Goal: Information Seeking & Learning: Find specific fact

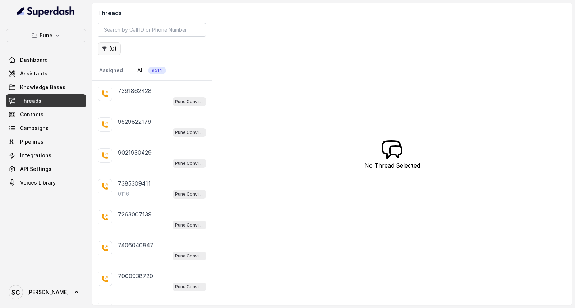
click at [114, 47] on button "( 0 )" at bounding box center [109, 48] width 23 height 13
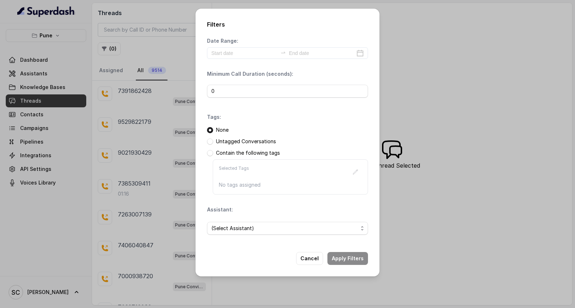
click at [247, 141] on p "Untagged Conversations" at bounding box center [246, 141] width 60 height 7
click at [210, 141] on span at bounding box center [210, 142] width 6 height 6
click at [222, 225] on span "(Select Assistant)" at bounding box center [284, 228] width 147 height 9
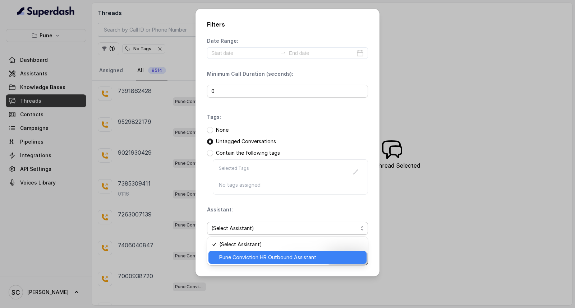
click at [229, 256] on span "Pune Conviction HR Outbound Assistant" at bounding box center [290, 257] width 143 height 9
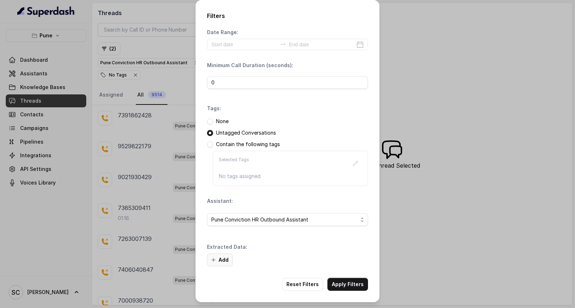
click at [222, 264] on button "Add" at bounding box center [220, 260] width 26 height 13
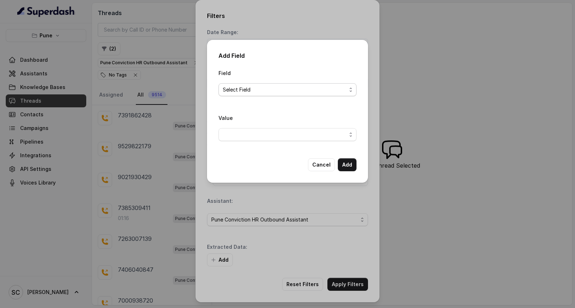
click at [234, 89] on span "Select Field" at bounding box center [285, 90] width 124 height 9
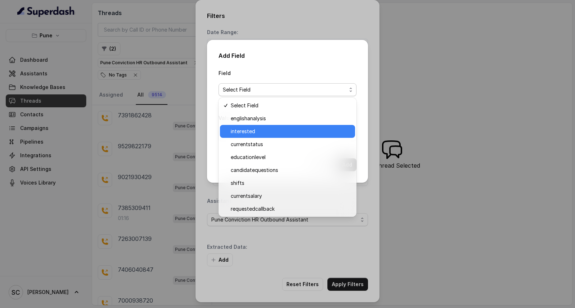
click at [239, 134] on span "interested" at bounding box center [291, 131] width 120 height 9
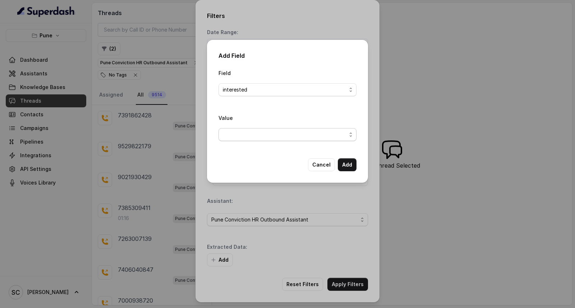
click at [245, 132] on span "button" at bounding box center [288, 134] width 138 height 13
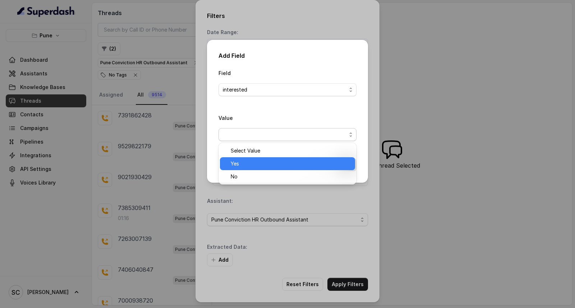
click at [239, 164] on span "Yes" at bounding box center [291, 164] width 120 height 9
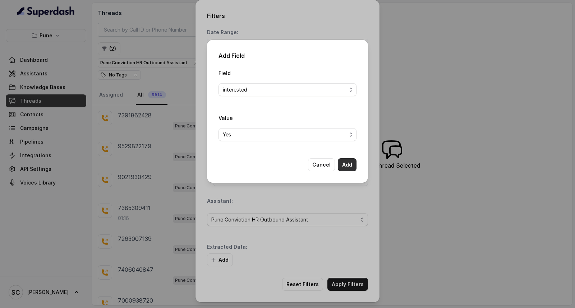
click at [349, 167] on button "Add" at bounding box center [347, 165] width 19 height 13
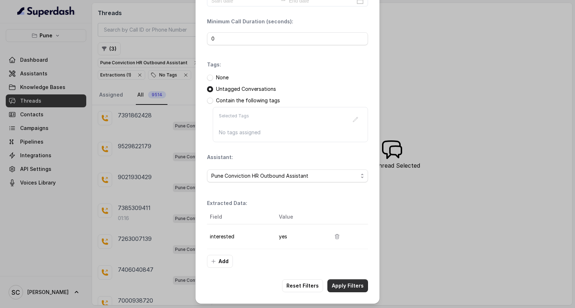
scroll to position [45, 0]
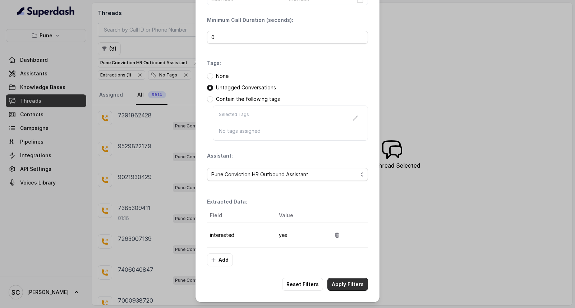
click at [345, 282] on button "Apply Filters" at bounding box center [347, 284] width 41 height 13
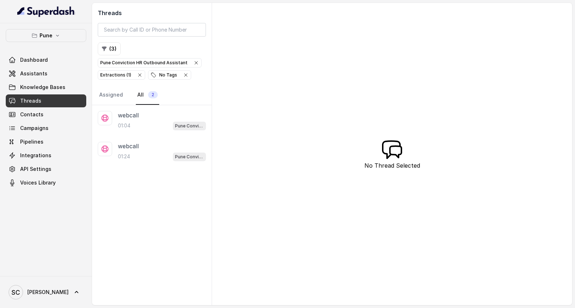
click at [24, 100] on span "Threads" at bounding box center [30, 100] width 21 height 7
click at [34, 127] on span "Campaigns" at bounding box center [34, 128] width 28 height 7
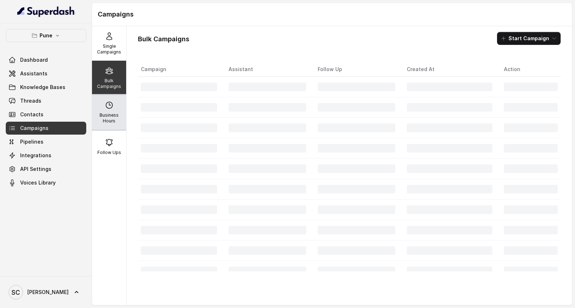
click at [113, 118] on p "Business Hours" at bounding box center [109, 119] width 28 height 12
select select "[GEOGRAPHIC_DATA]/[GEOGRAPHIC_DATA]"
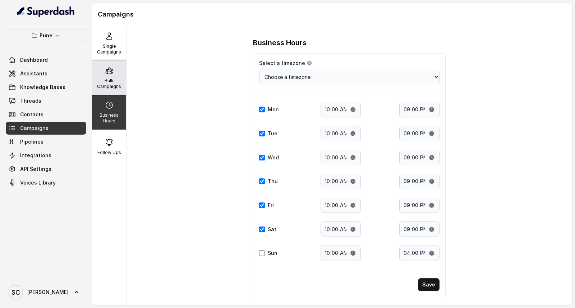
click at [115, 79] on p "Bulk Campaigns" at bounding box center [109, 84] width 28 height 12
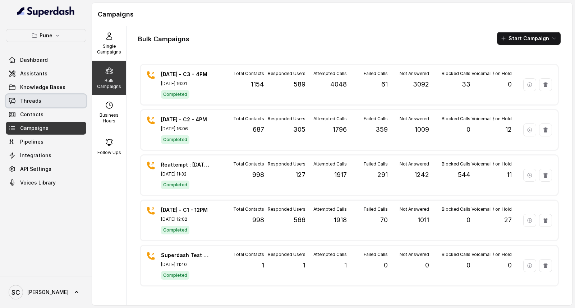
click at [39, 102] on span "Threads" at bounding box center [30, 100] width 21 height 7
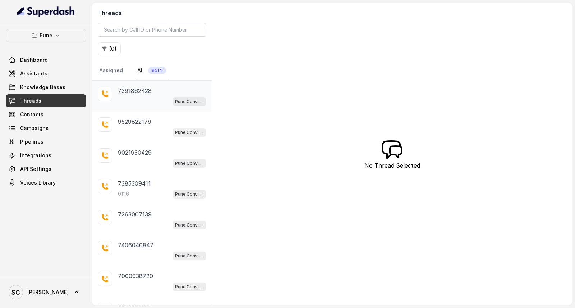
click at [152, 101] on div "Pune Conviction HR Outbound Assistant" at bounding box center [162, 101] width 88 height 9
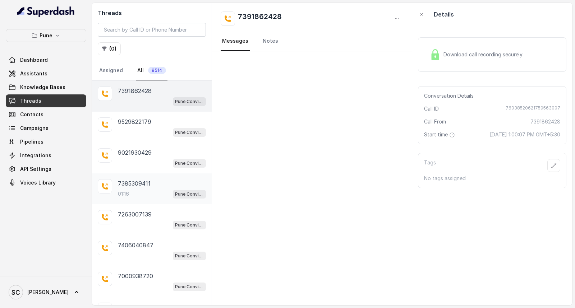
click at [141, 190] on div "01:16 Pune Conviction HR Outbound Assistant" at bounding box center [162, 193] width 88 height 9
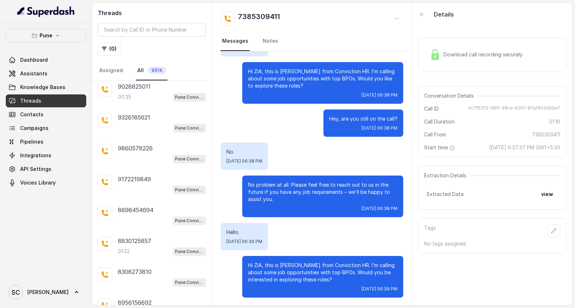
scroll to position [416, 0]
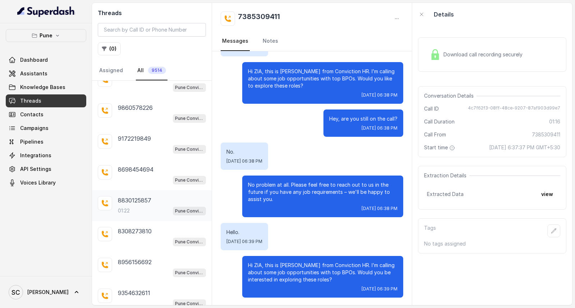
click at [127, 210] on p "01:22" at bounding box center [124, 210] width 12 height 7
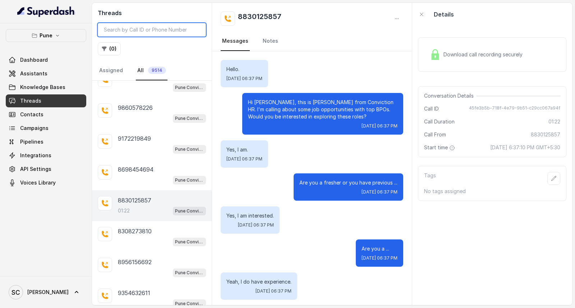
click at [153, 29] on input "search" at bounding box center [152, 30] width 108 height 14
paste input "7757942321"
type input "7757942321"
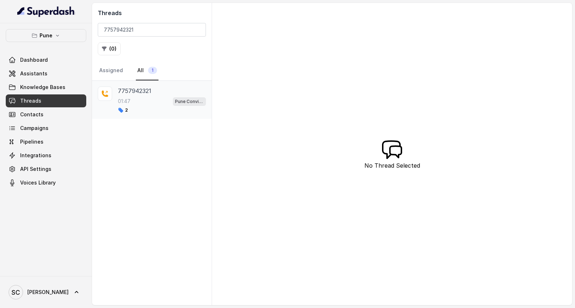
click at [135, 95] on p "7757942321" at bounding box center [134, 91] width 33 height 9
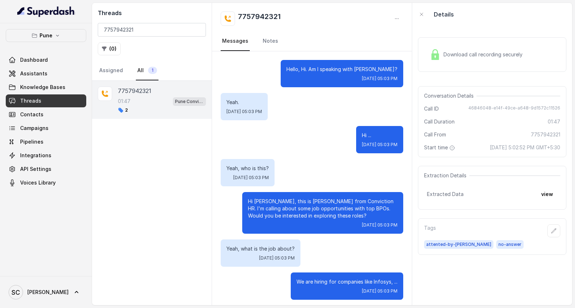
scroll to position [754, 0]
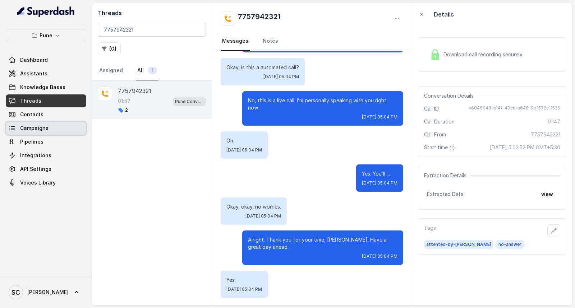
click at [33, 129] on span "Campaigns" at bounding box center [34, 128] width 28 height 7
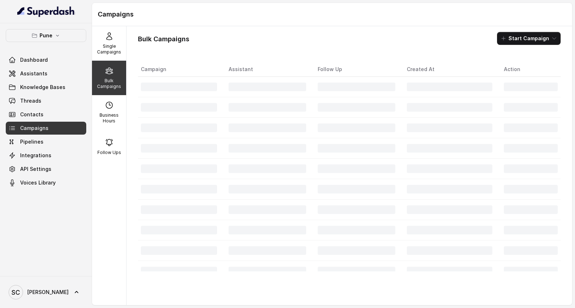
click at [109, 71] on icon at bounding box center [109, 70] width 9 height 9
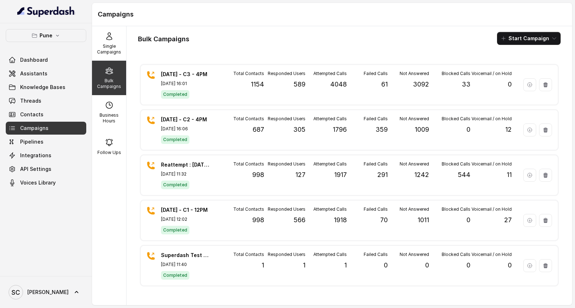
click at [106, 78] on p "Bulk Campaigns" at bounding box center [109, 84] width 28 height 12
click at [105, 36] on icon at bounding box center [109, 36] width 9 height 9
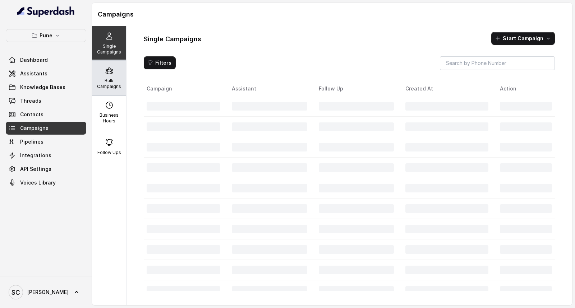
click at [110, 85] on p "Bulk Campaigns" at bounding box center [109, 84] width 28 height 12
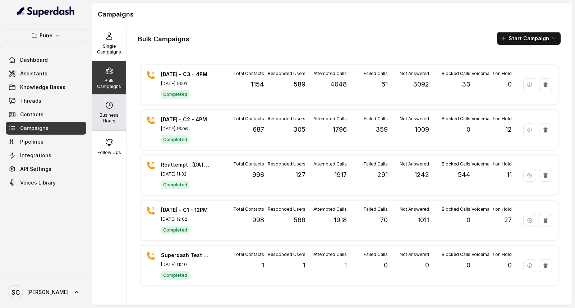
click at [102, 113] on p "Business Hours" at bounding box center [109, 119] width 28 height 12
select select "[GEOGRAPHIC_DATA]/[GEOGRAPHIC_DATA]"
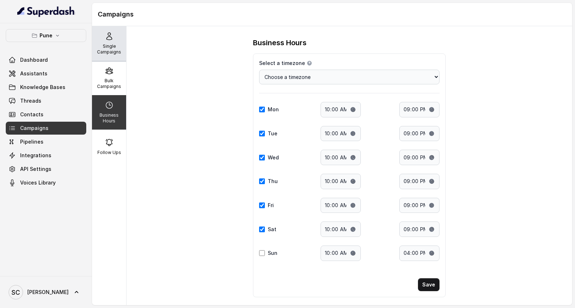
click at [105, 40] on icon at bounding box center [109, 36] width 9 height 9
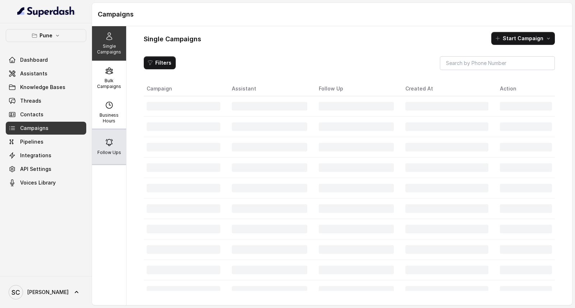
click at [108, 152] on p "Follow Ups" at bounding box center [109, 153] width 24 height 6
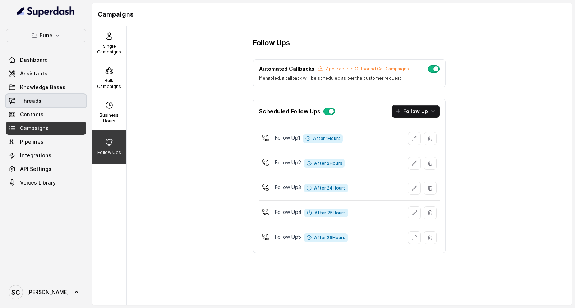
click at [35, 102] on span "Threads" at bounding box center [30, 100] width 21 height 7
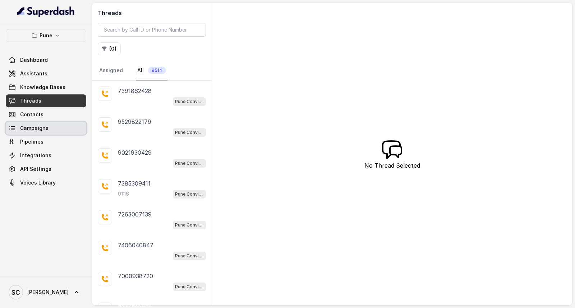
click at [51, 127] on link "Campaigns" at bounding box center [46, 128] width 81 height 13
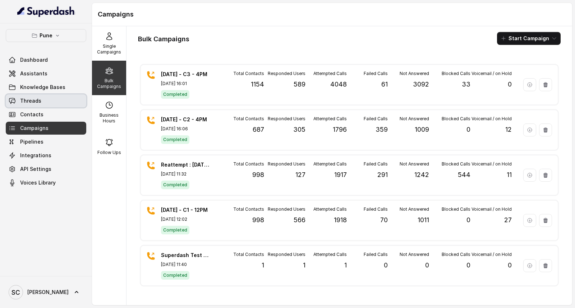
click at [38, 103] on span "Threads" at bounding box center [30, 100] width 21 height 7
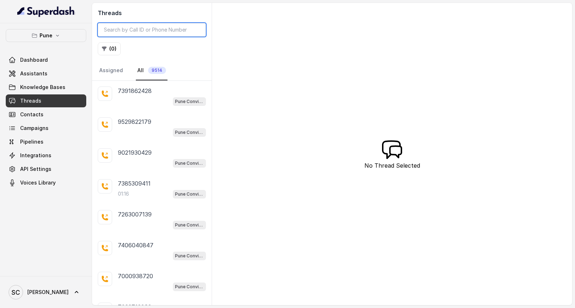
click at [152, 29] on input "search" at bounding box center [152, 30] width 108 height 14
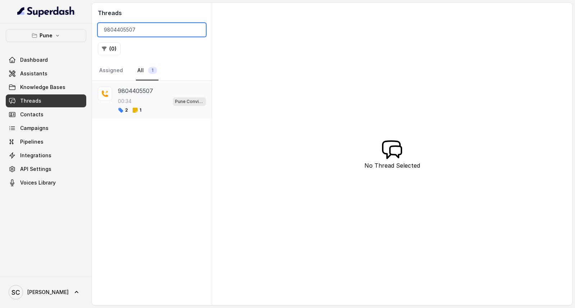
type input "9804405507"
click at [148, 98] on div "00:34 Pune Conviction HR Outbound Assistant" at bounding box center [162, 101] width 88 height 9
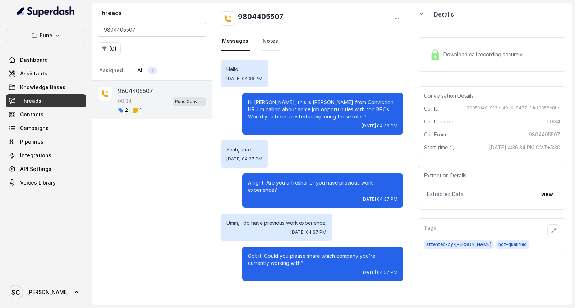
click at [262, 44] on link "Notes" at bounding box center [270, 41] width 18 height 19
